Goal: Task Accomplishment & Management: Use online tool/utility

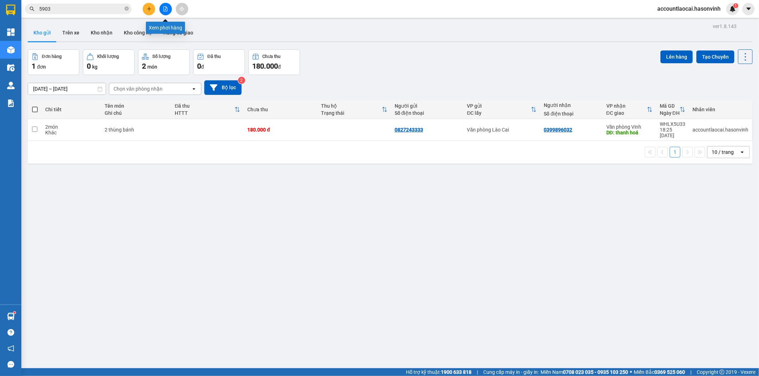
click at [165, 7] on icon "file-add" at bounding box center [166, 8] width 4 height 5
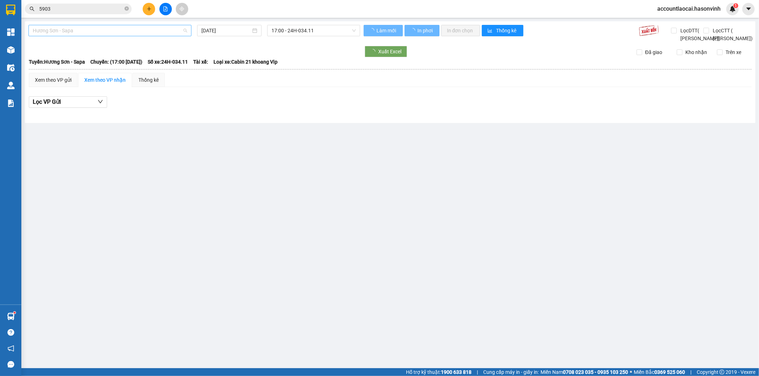
click at [116, 32] on span "Hương Sơn - Sapa" at bounding box center [110, 30] width 154 height 11
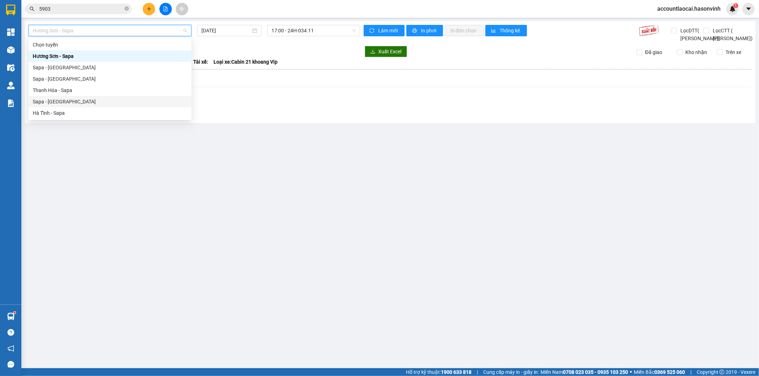
click at [69, 97] on div "Sapa - [GEOGRAPHIC_DATA]" at bounding box center [109, 101] width 163 height 11
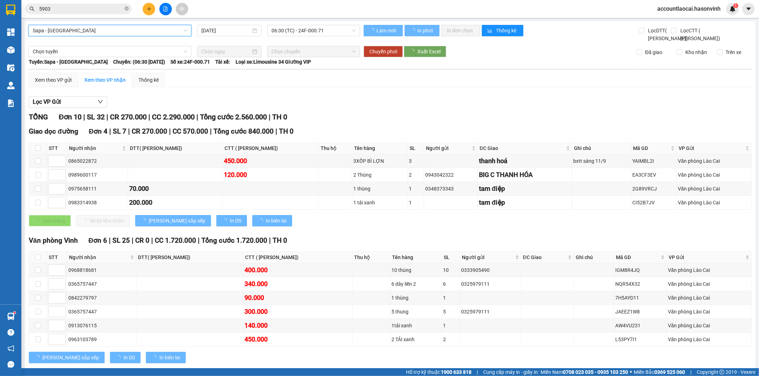
click at [228, 27] on input "[DATE]" at bounding box center [225, 31] width 49 height 8
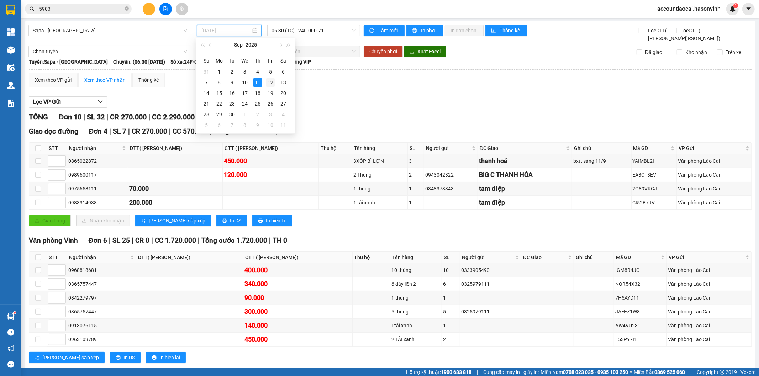
click at [272, 80] on div "12" at bounding box center [270, 82] width 9 height 9
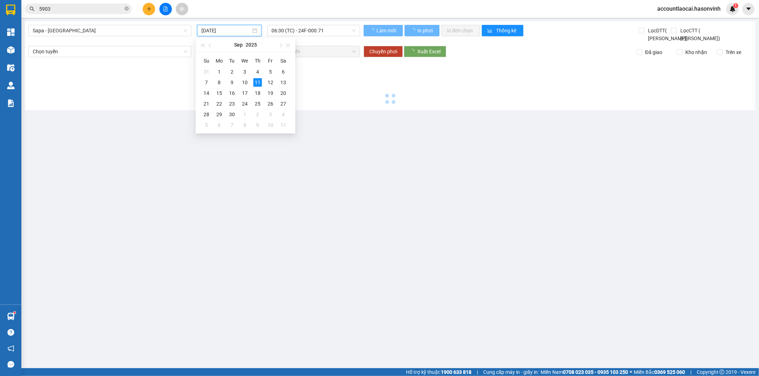
type input "[DATE]"
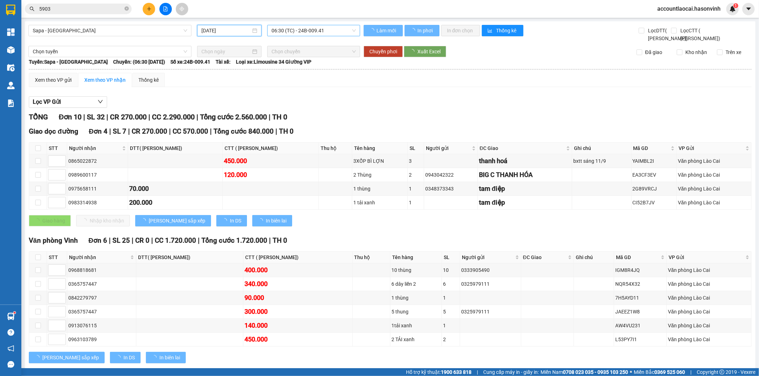
click at [315, 32] on span "06:30 (TC) - 24B-009.41" at bounding box center [313, 30] width 84 height 11
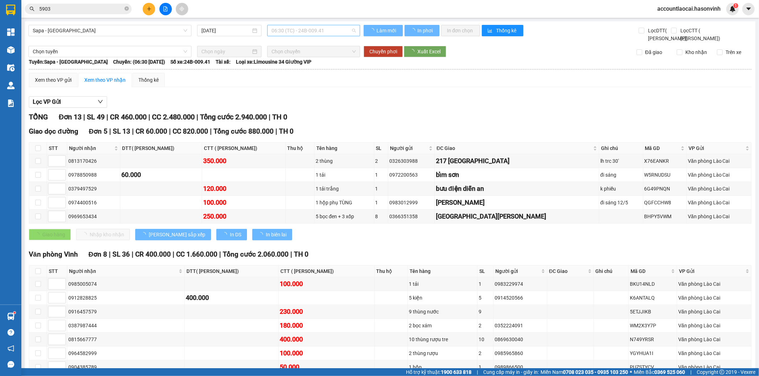
click at [301, 34] on span "06:30 (TC) - 24B-009.41" at bounding box center [313, 30] width 84 height 11
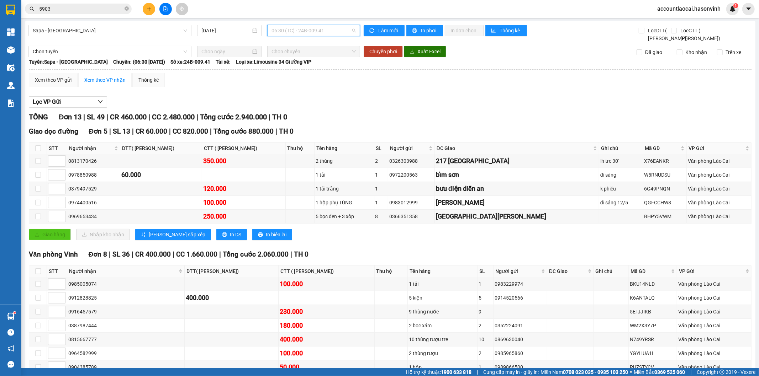
click at [296, 36] on span "06:30 (TC) - 24B-009.41" at bounding box center [313, 30] width 84 height 11
click at [294, 54] on div "06:30 (TC) - 24B-009.41" at bounding box center [297, 56] width 56 height 8
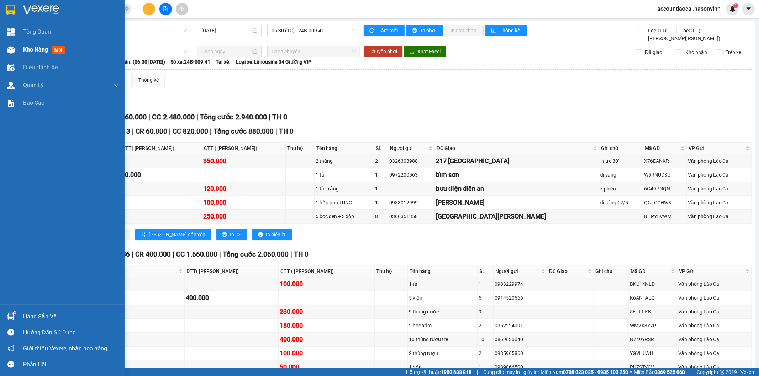
click at [14, 54] on div at bounding box center [11, 50] width 12 height 12
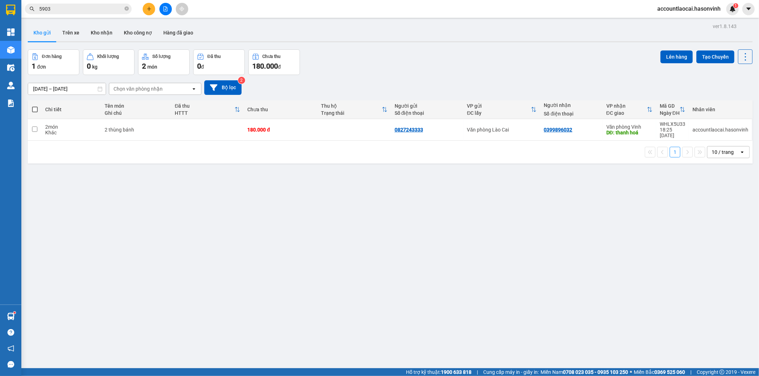
click at [527, 232] on div "ver 1.8.143 Kho gửi Trên xe Kho nhận Kho công nợ Hàng đã giao Đơn hàng 1 đơn Kh…" at bounding box center [390, 209] width 730 height 376
